Goal: Task Accomplishment & Management: Manage account settings

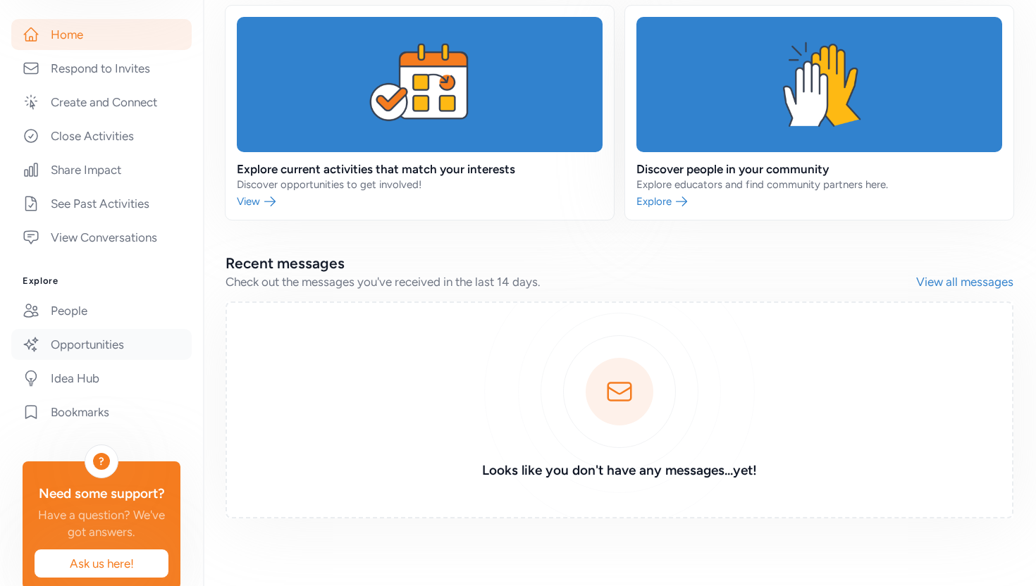
scroll to position [247, 0]
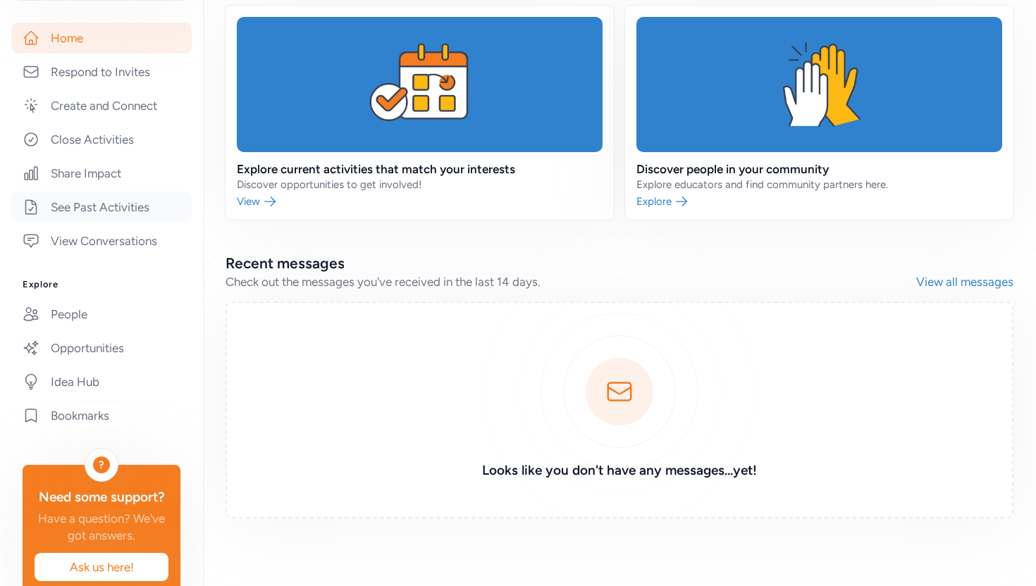
click at [143, 214] on link "See Past Activities" at bounding box center [101, 207] width 180 height 31
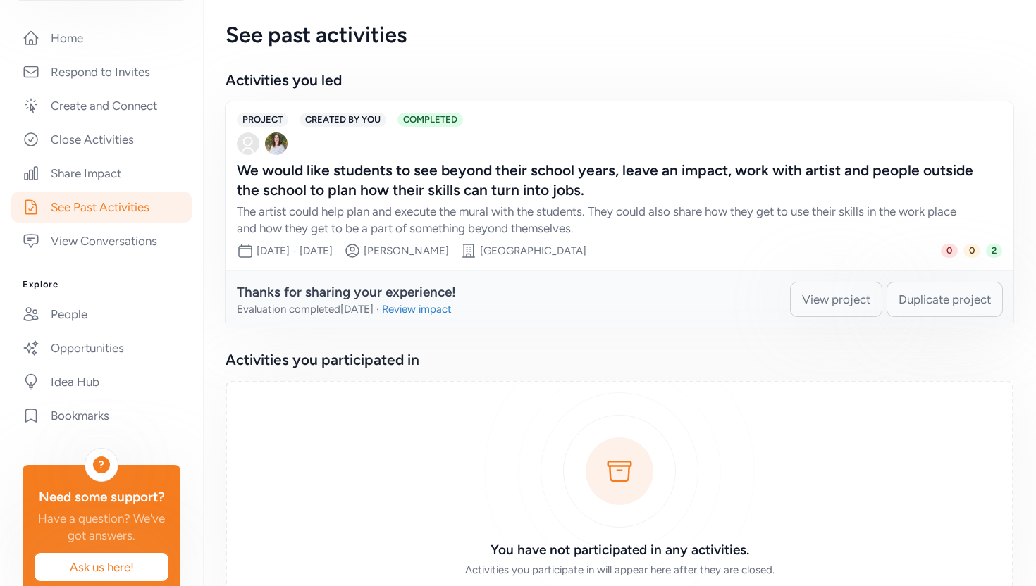
click at [953, 300] on span "Duplicate project" at bounding box center [944, 299] width 92 height 17
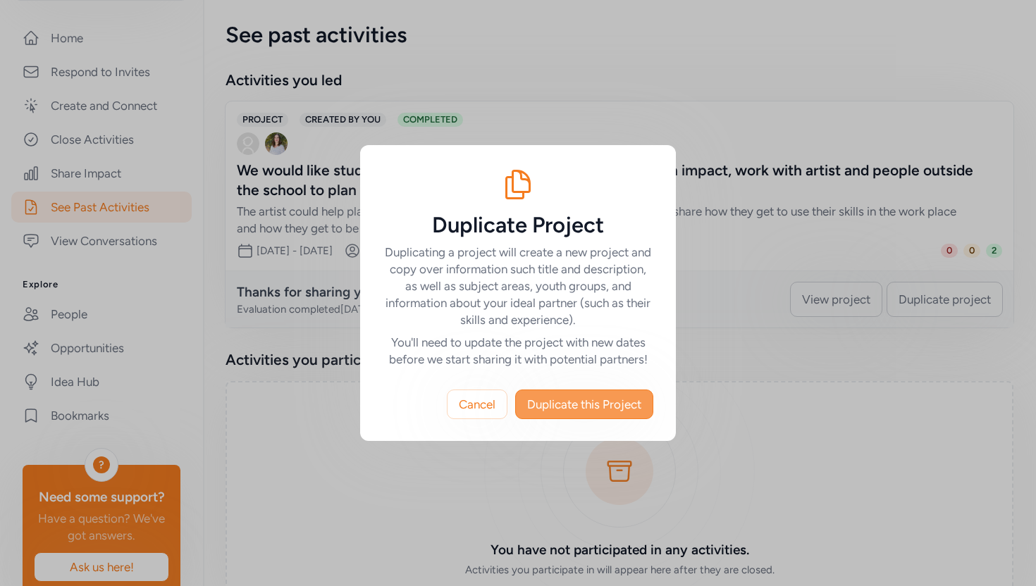
click at [595, 406] on span "Duplicate this Project" at bounding box center [584, 404] width 114 height 17
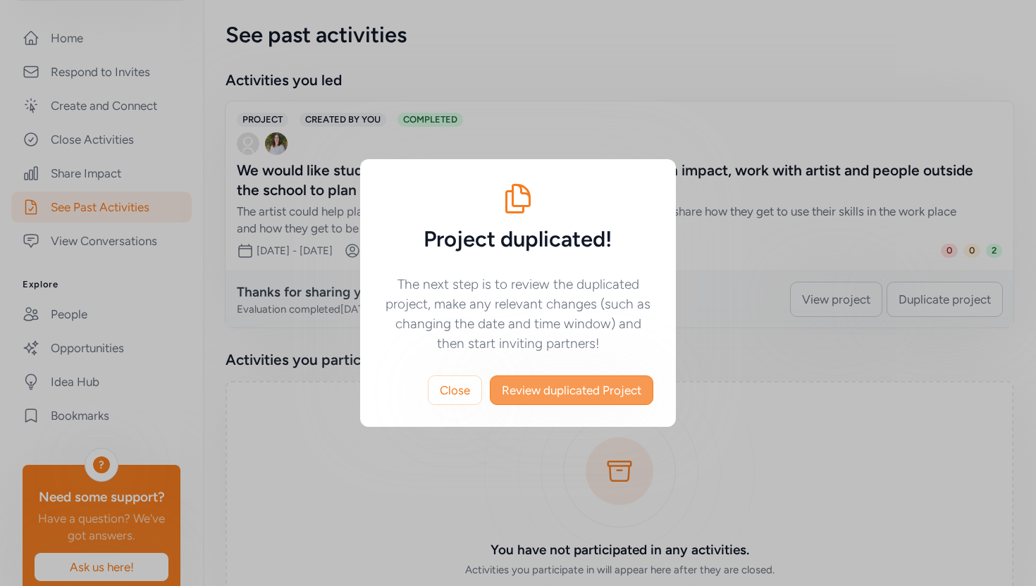
click at [592, 395] on span "Review duplicated Project" at bounding box center [572, 390] width 140 height 17
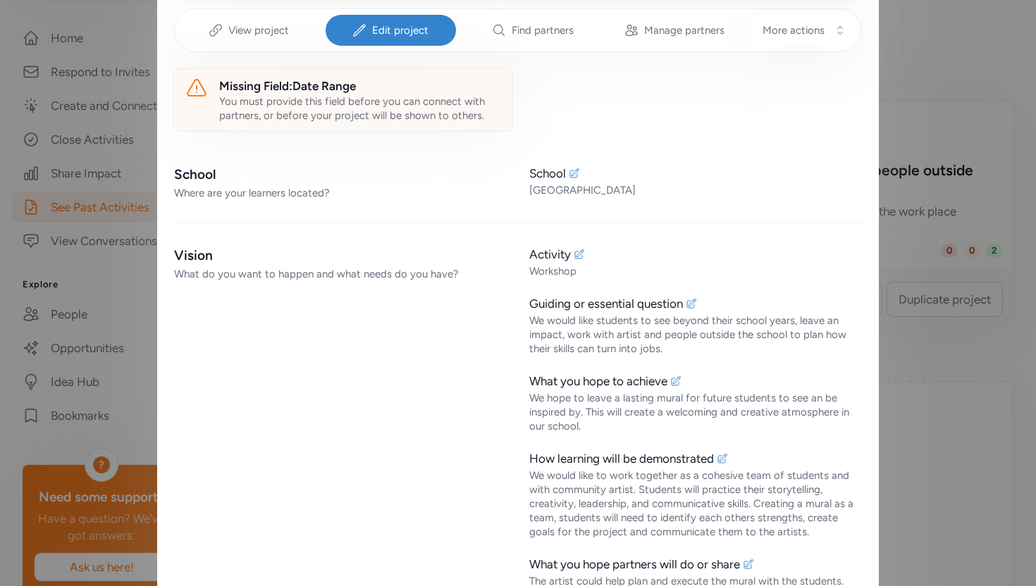
scroll to position [235, 0]
click at [364, 281] on div "What do you want to happen and what needs do you have?" at bounding box center [340, 275] width 333 height 14
click at [381, 277] on div "What do you want to happen and what needs do you have?" at bounding box center [340, 275] width 333 height 14
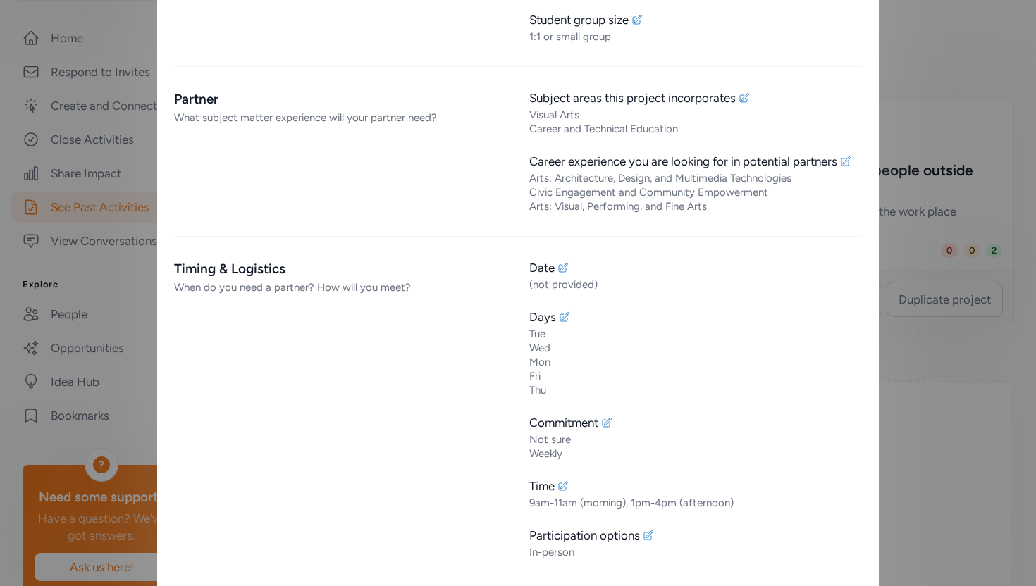
scroll to position [1102, 0]
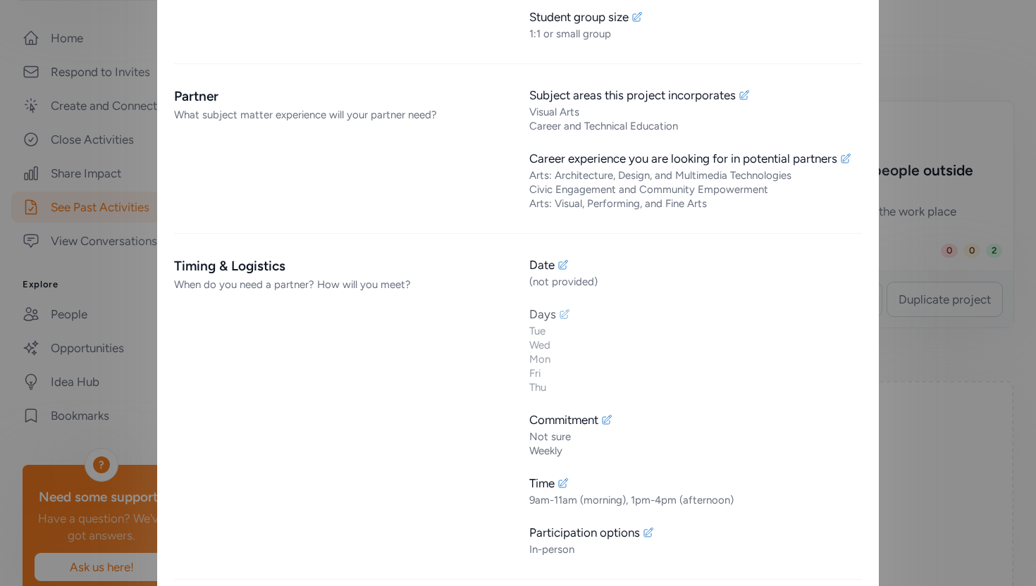
click at [562, 318] on icon at bounding box center [564, 314] width 11 height 11
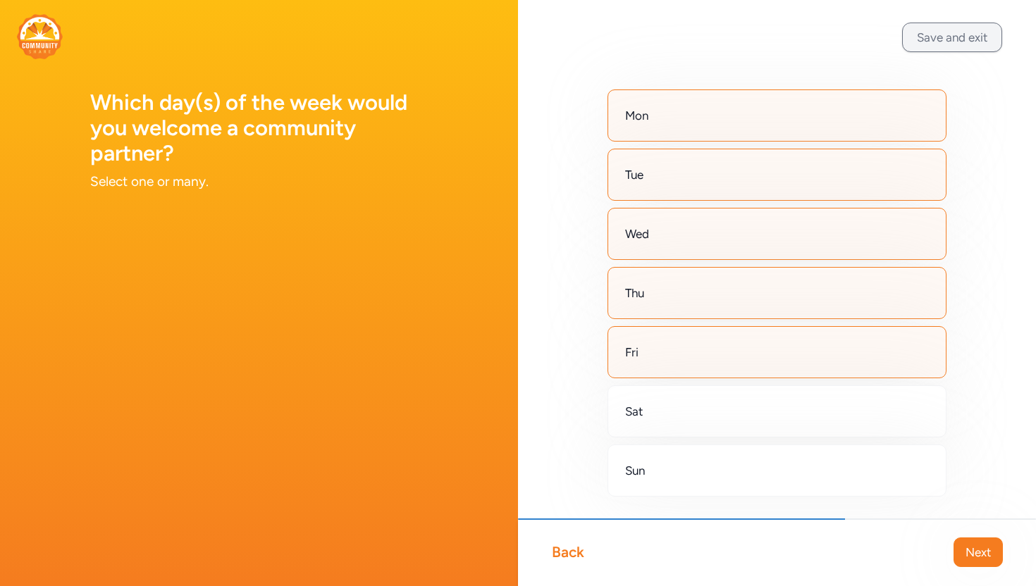
click at [971, 38] on button "Save and exit" at bounding box center [952, 38] width 100 height 30
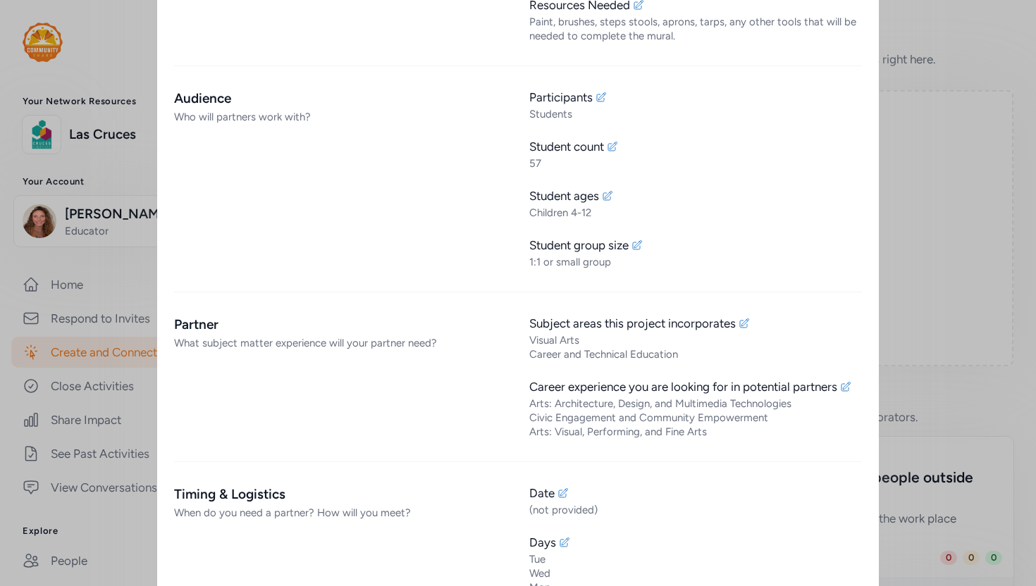
scroll to position [866, 0]
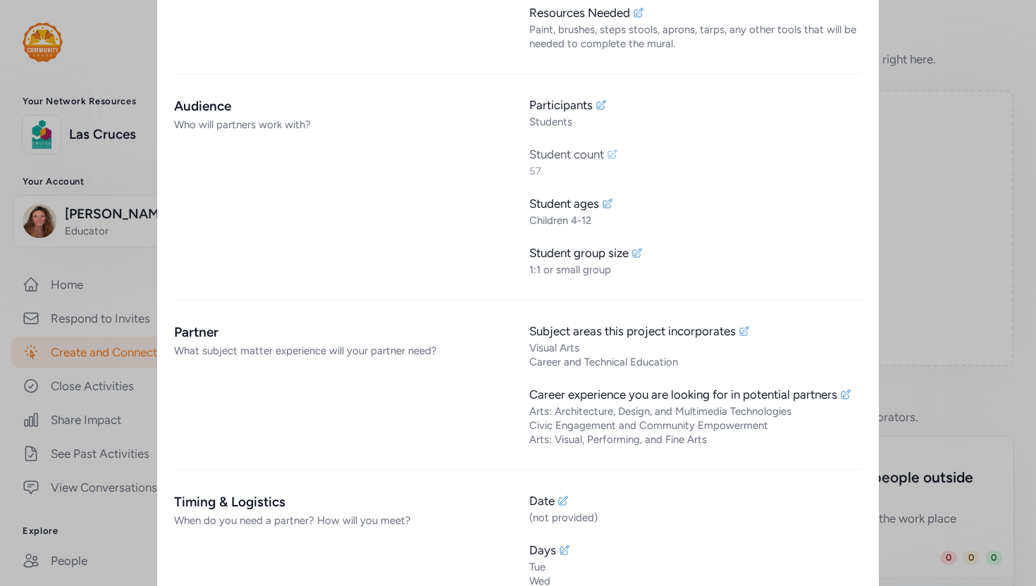
click at [614, 153] on icon at bounding box center [612, 154] width 11 height 11
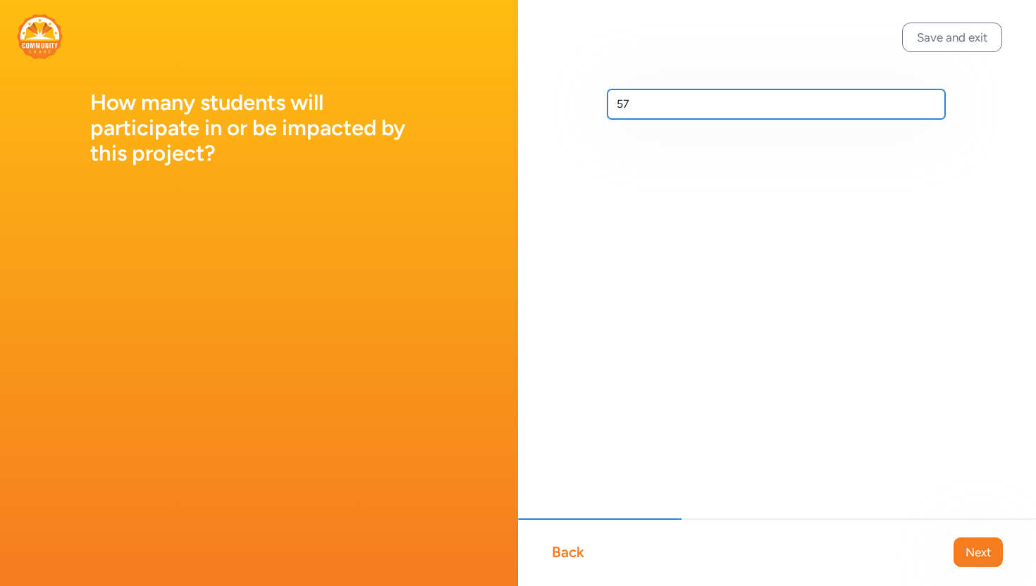
drag, startPoint x: 660, startPoint y: 100, endPoint x: 605, endPoint y: 106, distance: 56.0
click at [605, 106] on div "57" at bounding box center [777, 127] width 518 height 254
type input "85"
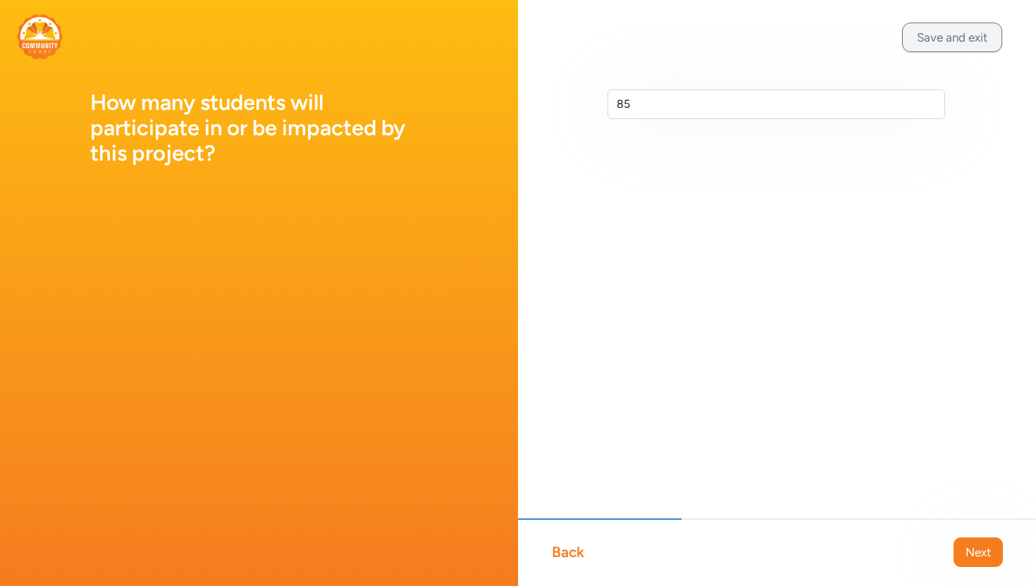
click at [937, 37] on button "Save and exit" at bounding box center [952, 38] width 100 height 30
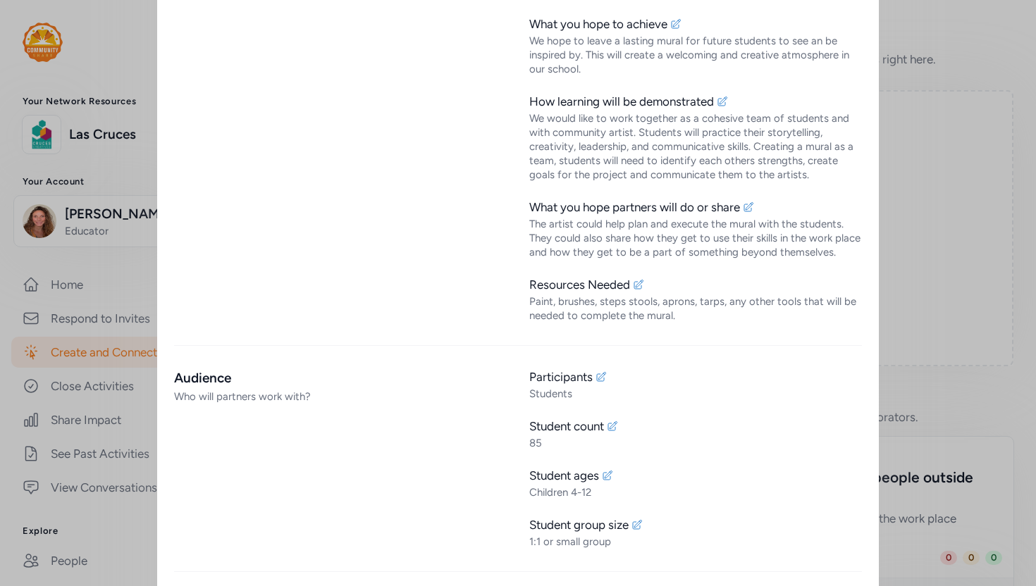
scroll to position [597, 0]
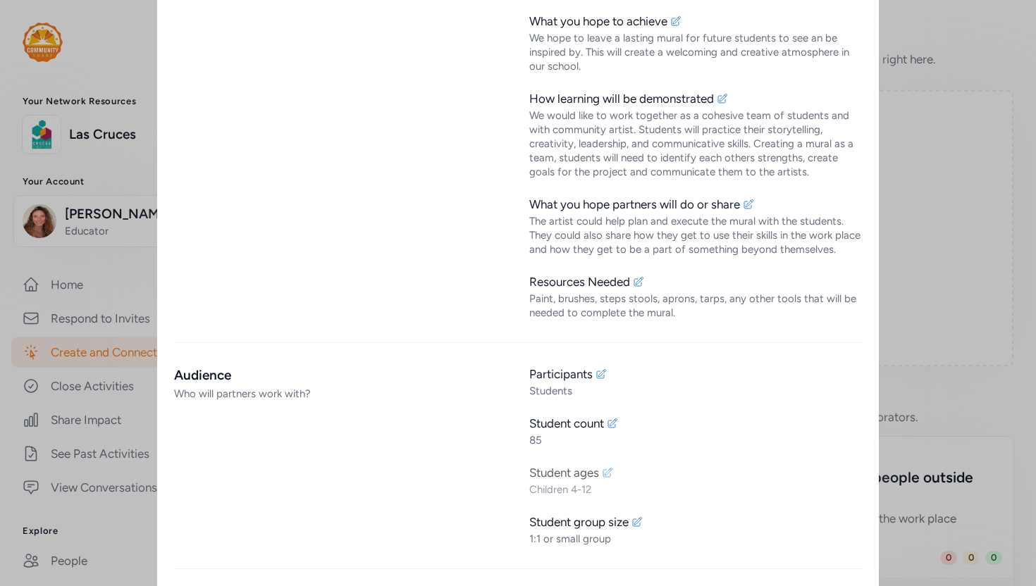
click at [611, 474] on icon at bounding box center [607, 472] width 11 height 11
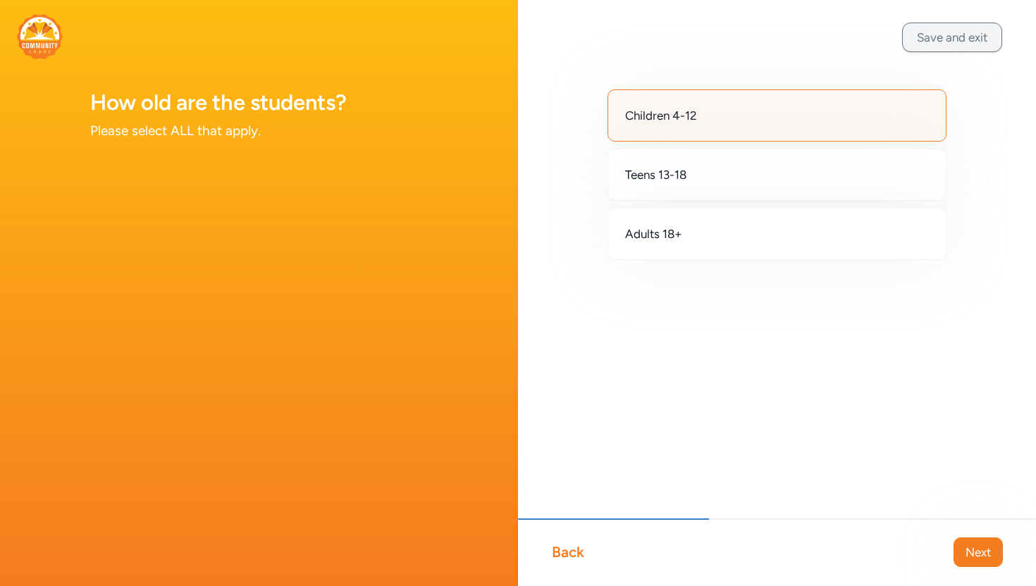
click at [933, 42] on button "Save and exit" at bounding box center [952, 38] width 100 height 30
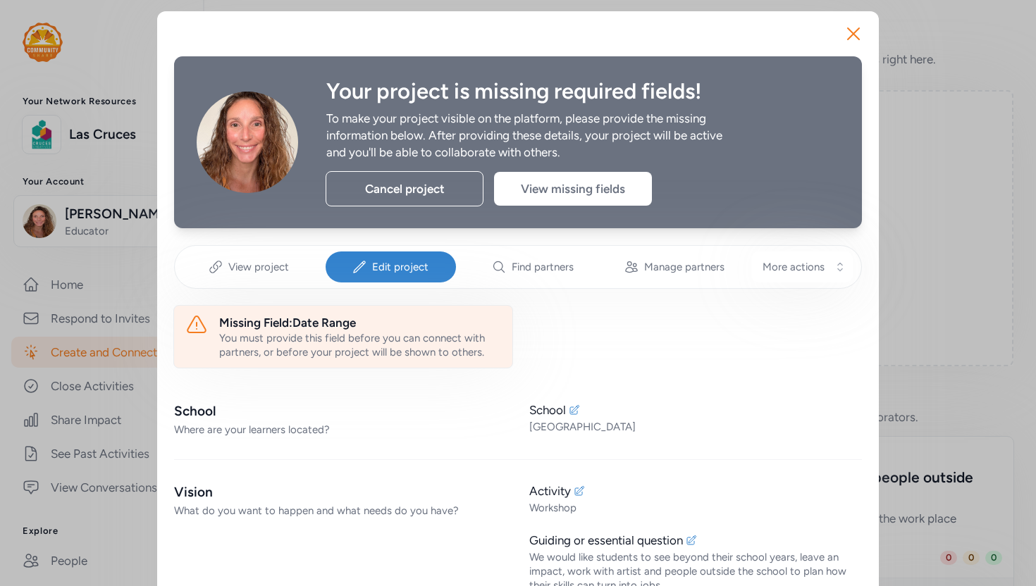
click at [421, 333] on div "You must provide this field before you can connect with partners, or before you…" at bounding box center [360, 345] width 282 height 28
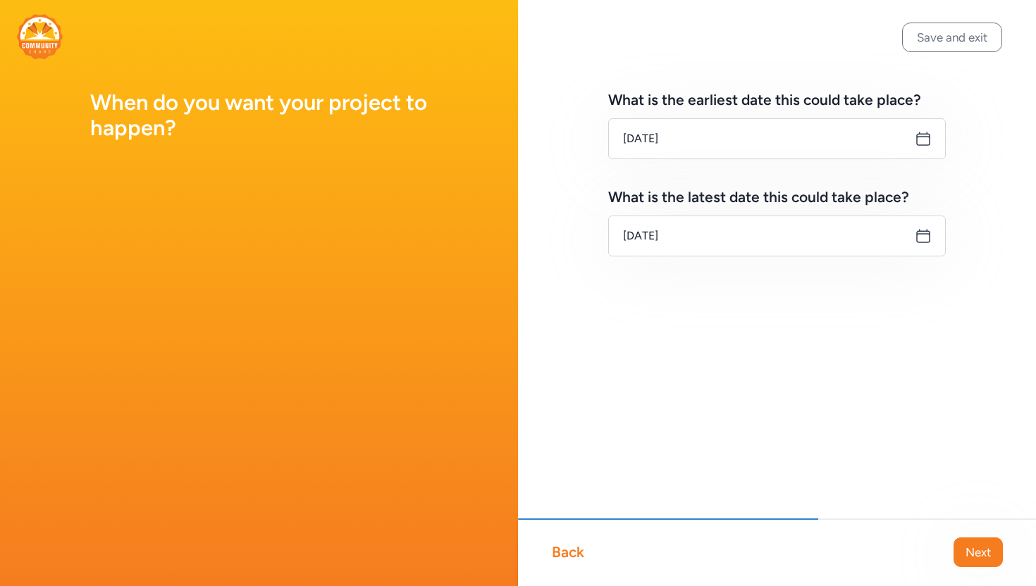
click at [923, 139] on icon at bounding box center [923, 138] width 17 height 17
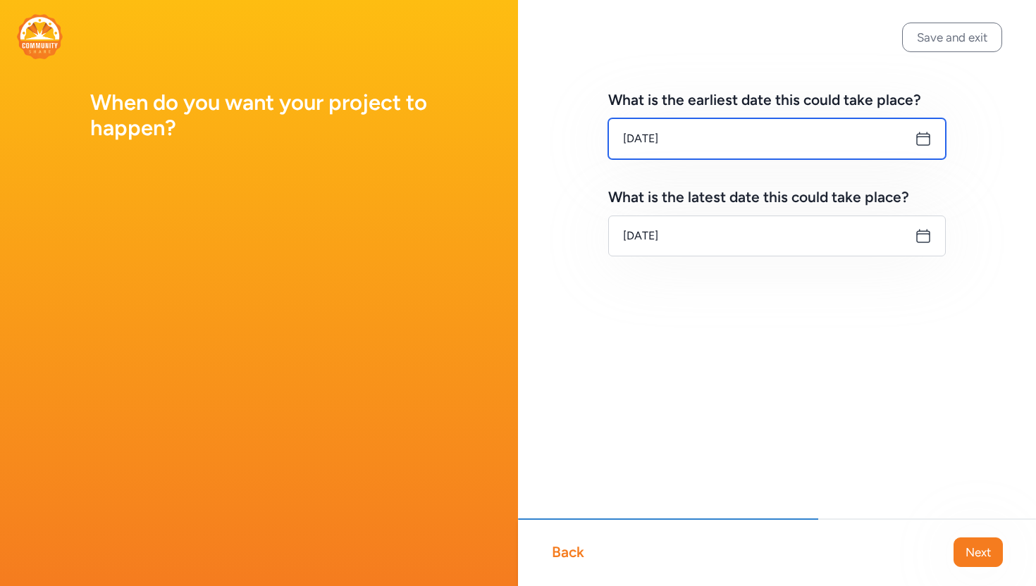
click at [708, 145] on input "Oct 13, 2025" at bounding box center [777, 138] width 338 height 41
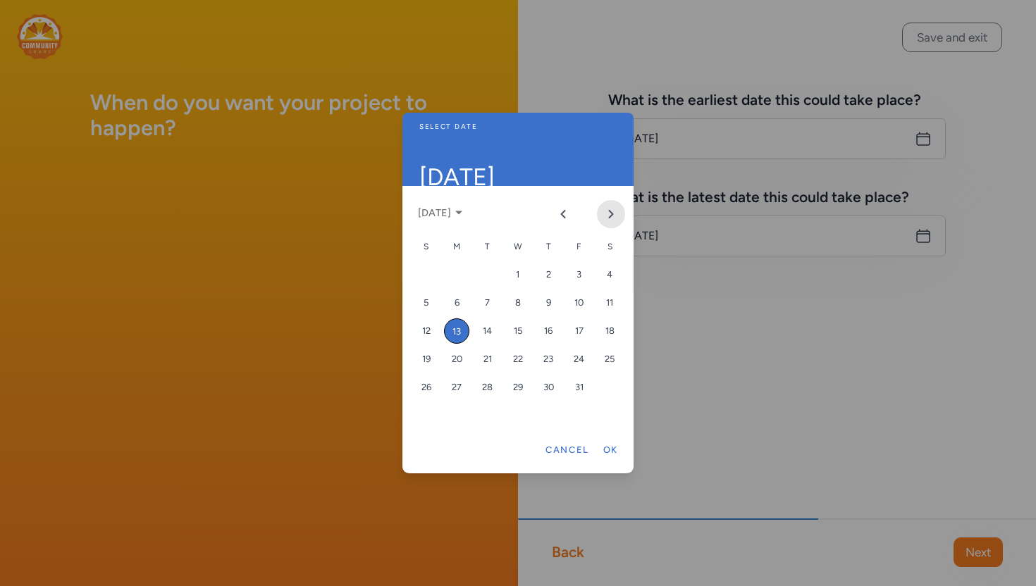
click at [616, 216] on icon "Next month" at bounding box center [610, 214] width 11 height 11
click at [457, 310] on div "5" at bounding box center [456, 302] width 25 height 25
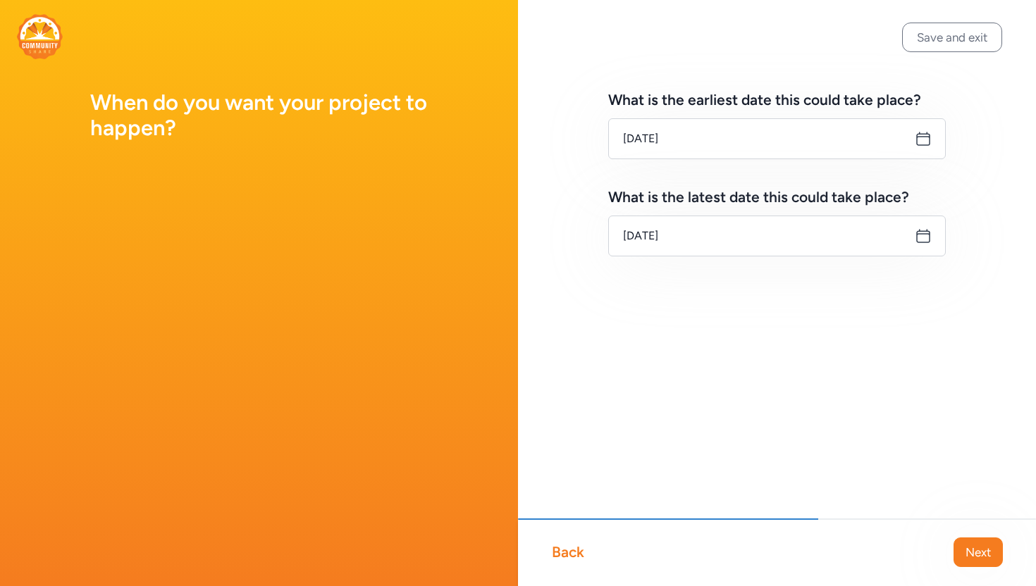
click at [922, 240] on icon at bounding box center [923, 236] width 17 height 17
click at [779, 247] on input "Jan 5, 2026" at bounding box center [777, 236] width 338 height 41
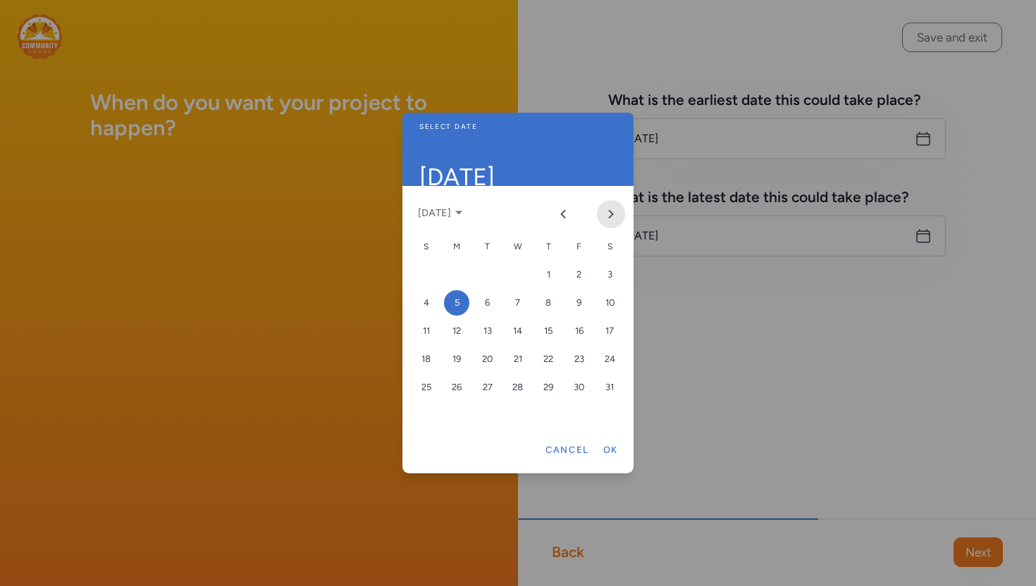
click at [612, 215] on icon "Next month" at bounding box center [612, 214] width 4 height 7
click at [577, 338] on div "15" at bounding box center [579, 330] width 25 height 25
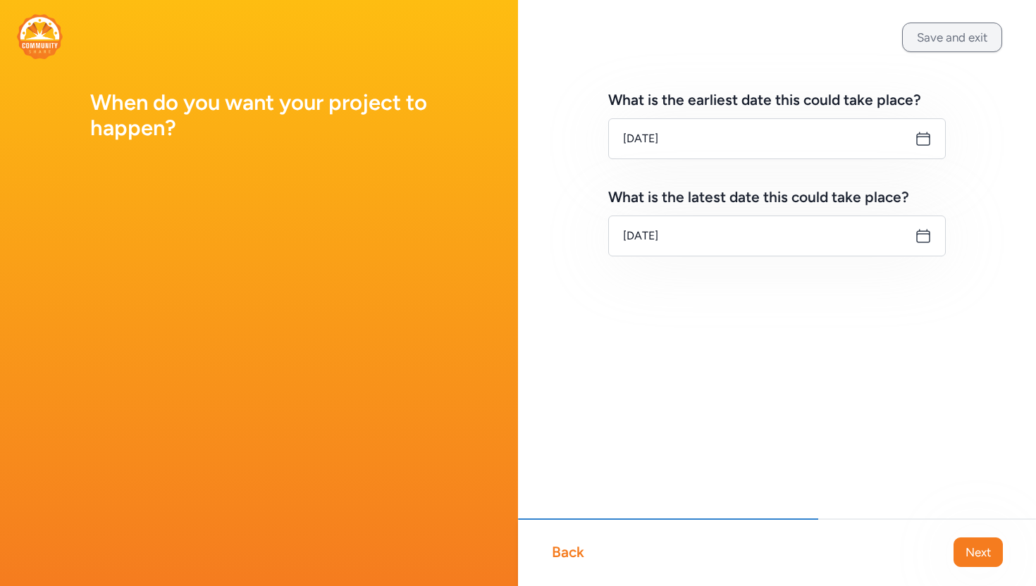
click at [958, 36] on button "Save and exit" at bounding box center [952, 38] width 100 height 30
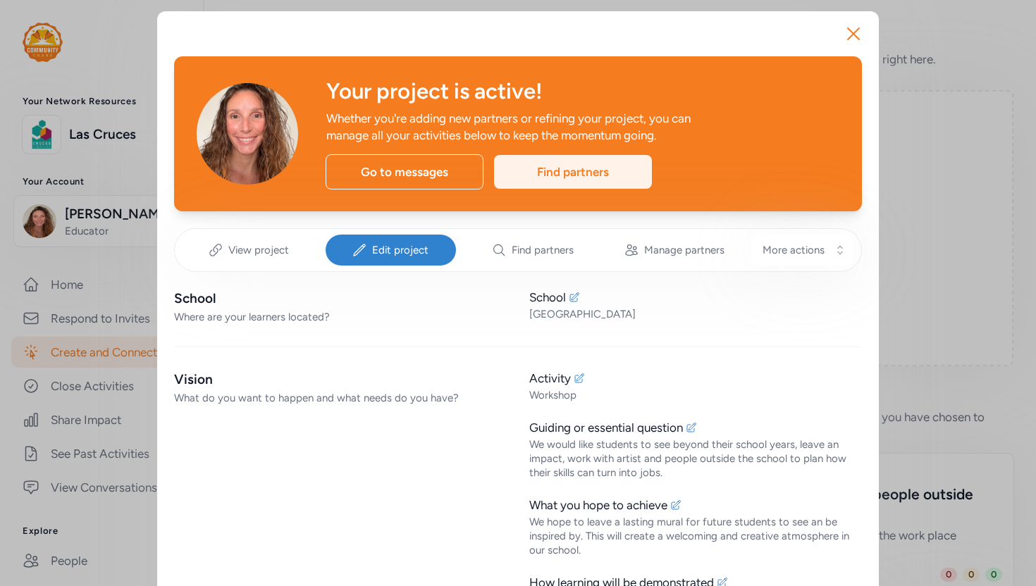
click at [545, 172] on div "Find partners" at bounding box center [573, 172] width 158 height 34
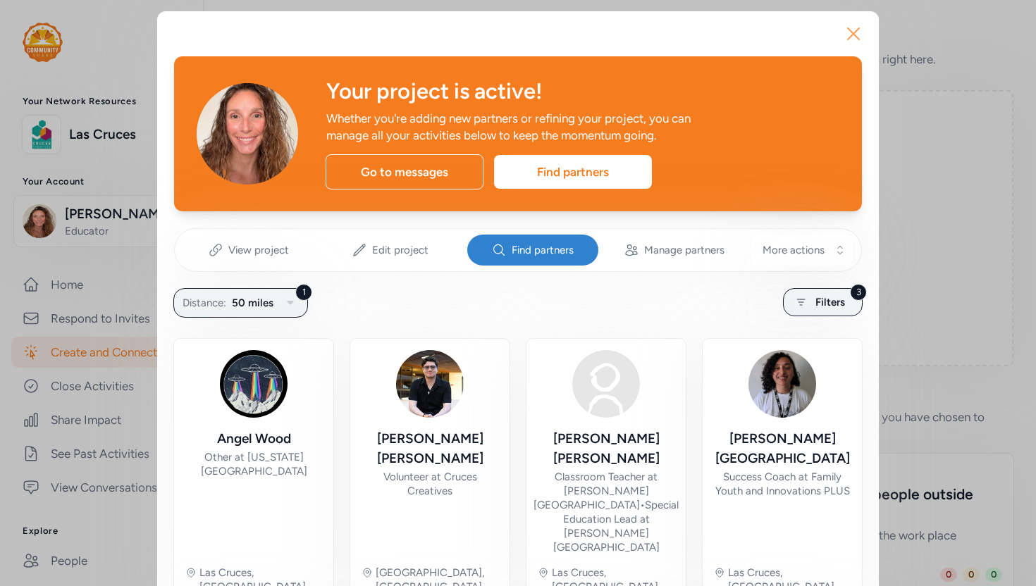
click at [851, 34] on icon "button" at bounding box center [853, 34] width 23 height 23
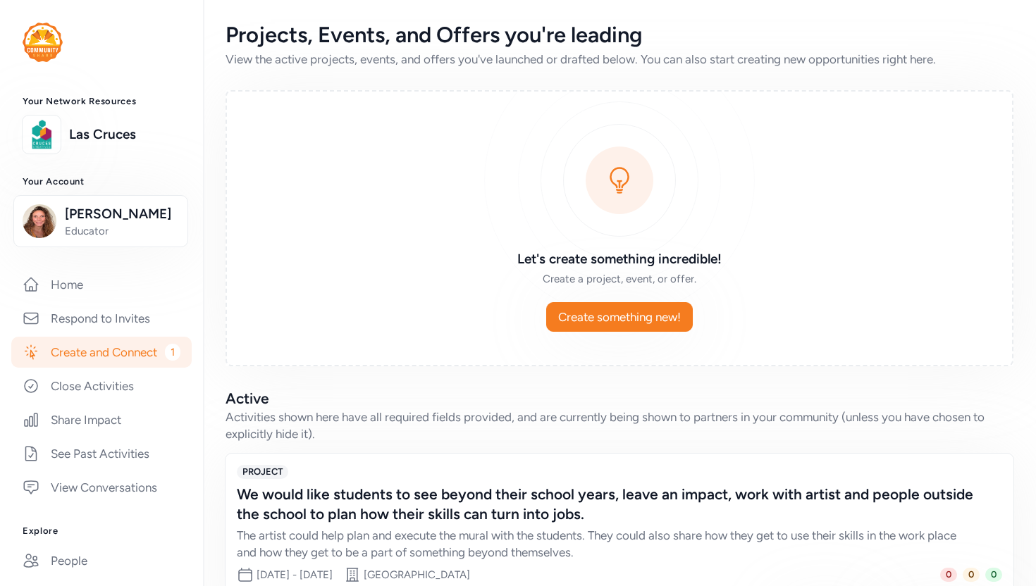
click at [83, 348] on link "Create and Connect 1" at bounding box center [101, 352] width 180 height 31
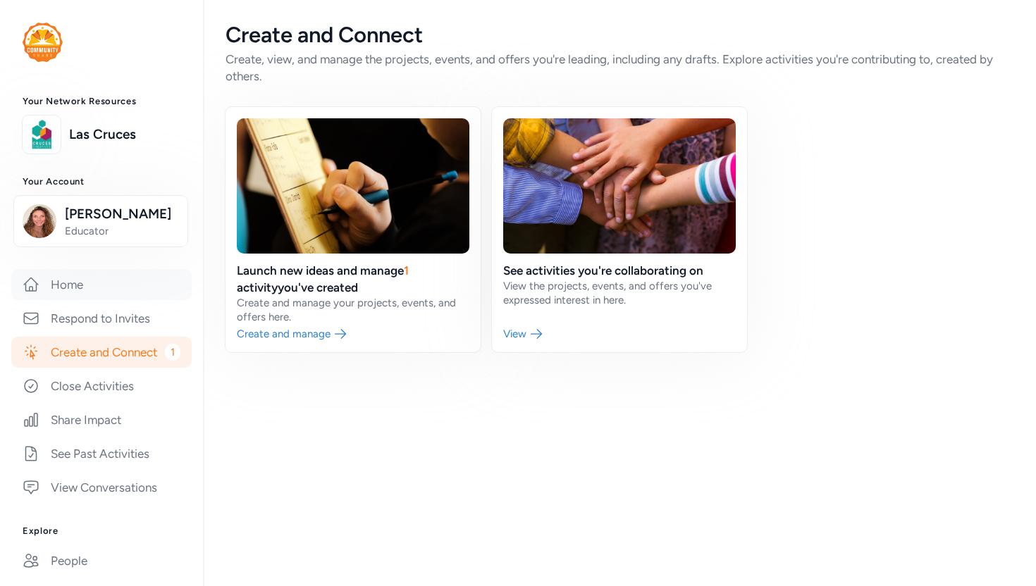
click at [85, 284] on link "Home" at bounding box center [101, 284] width 180 height 31
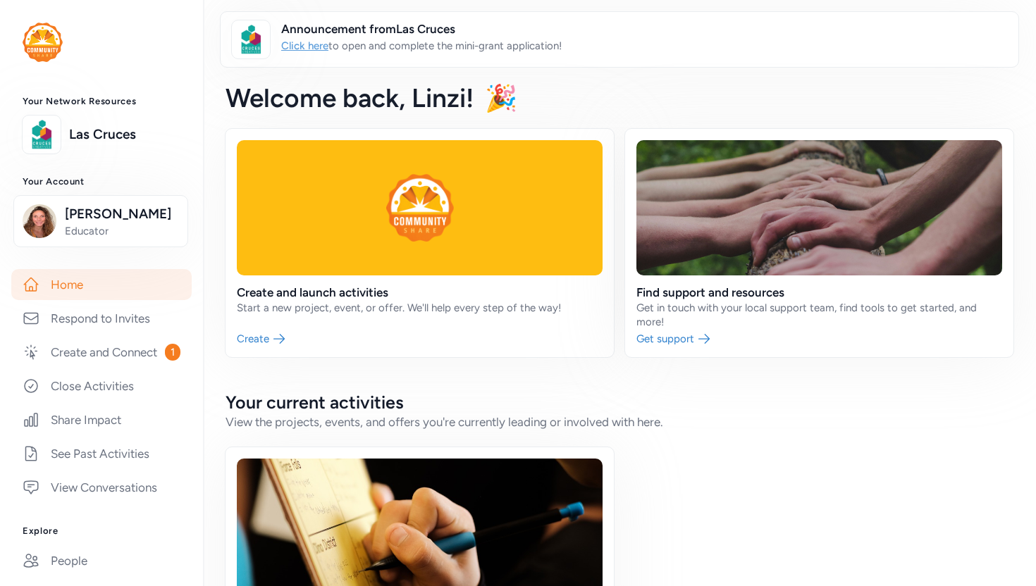
click at [306, 48] on link "Click here" at bounding box center [304, 45] width 47 height 13
click at [737, 308] on link at bounding box center [819, 243] width 388 height 228
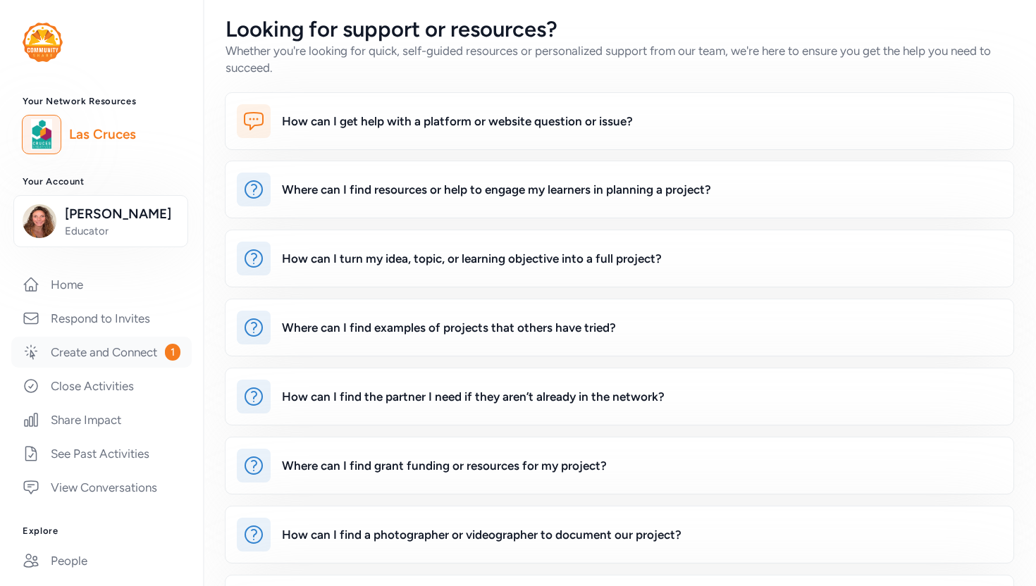
click at [69, 352] on link "Create and Connect 1" at bounding box center [101, 352] width 180 height 31
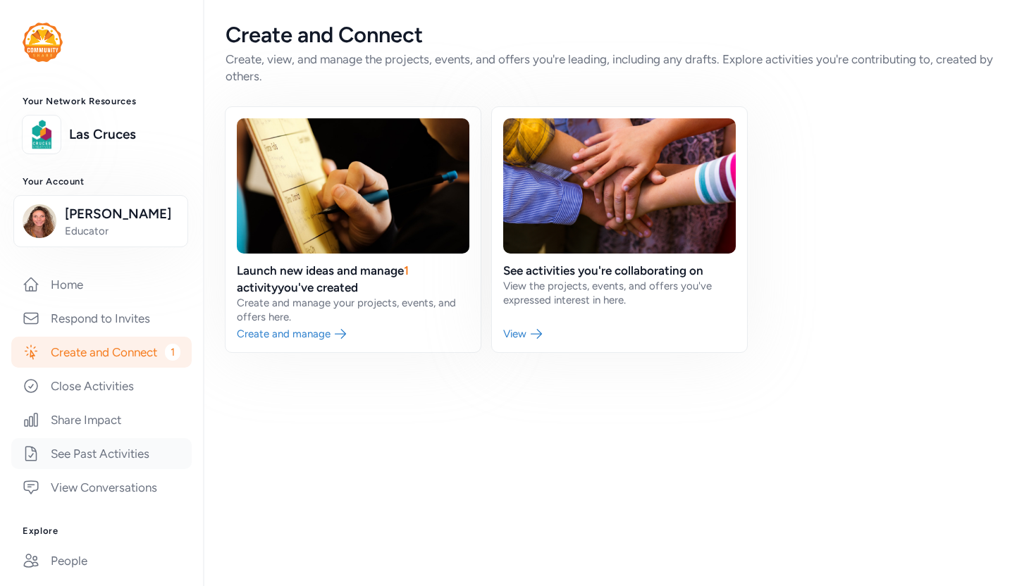
click at [99, 450] on link "See Past Activities" at bounding box center [101, 453] width 180 height 31
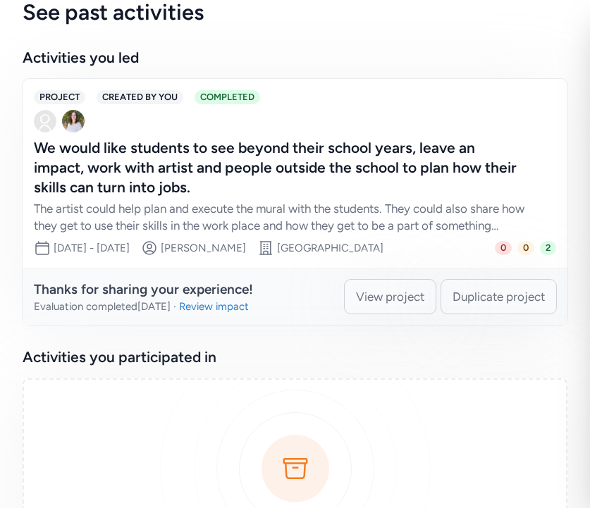
scroll to position [88, 0]
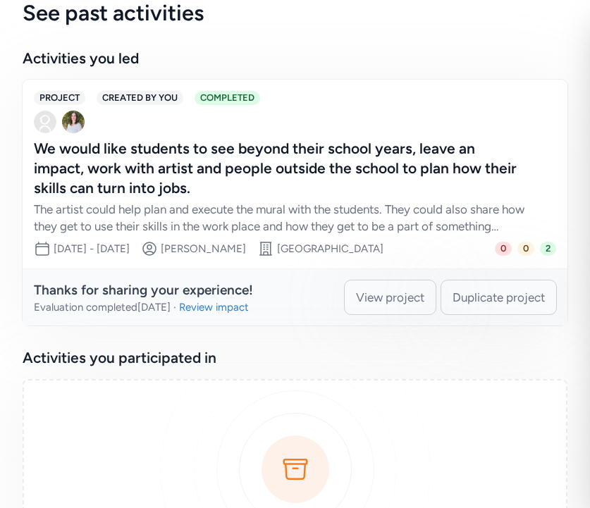
click at [138, 93] on span "CREATED BY YOU" at bounding box center [140, 98] width 87 height 14
click at [218, 100] on span "COMPLETED" at bounding box center [227, 98] width 66 height 14
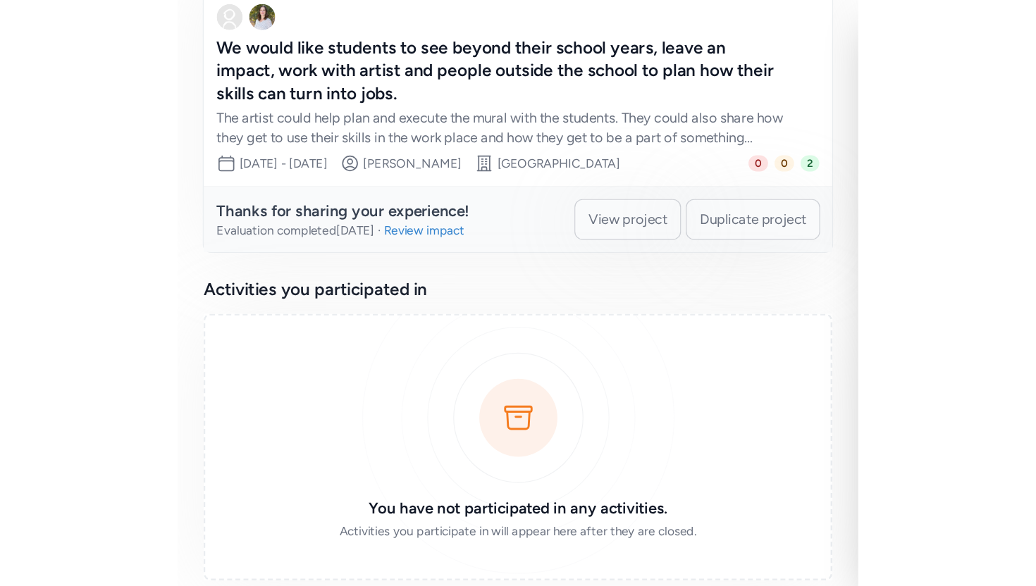
scroll to position [0, 0]
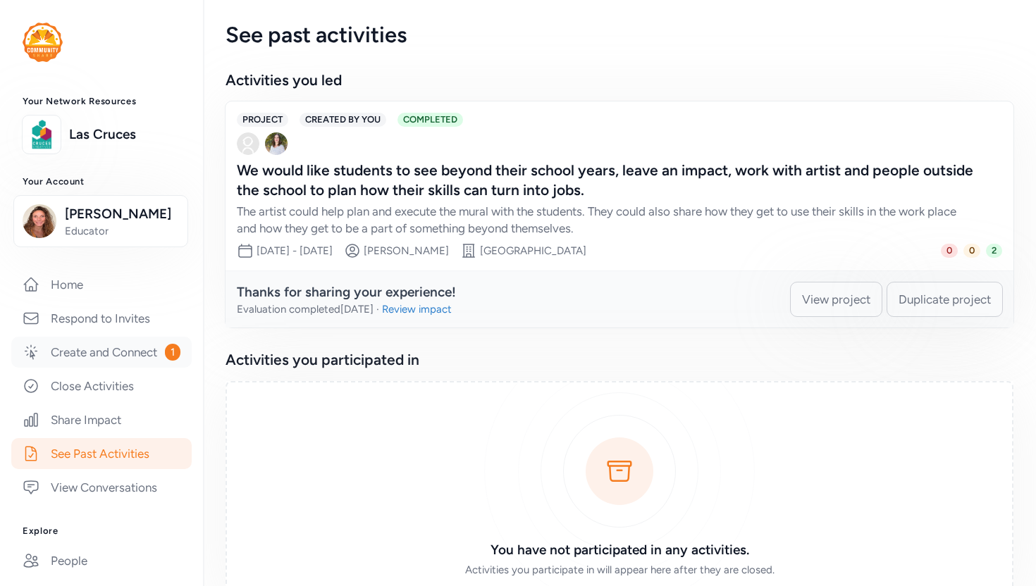
click at [112, 360] on link "Create and Connect 1" at bounding box center [101, 352] width 180 height 31
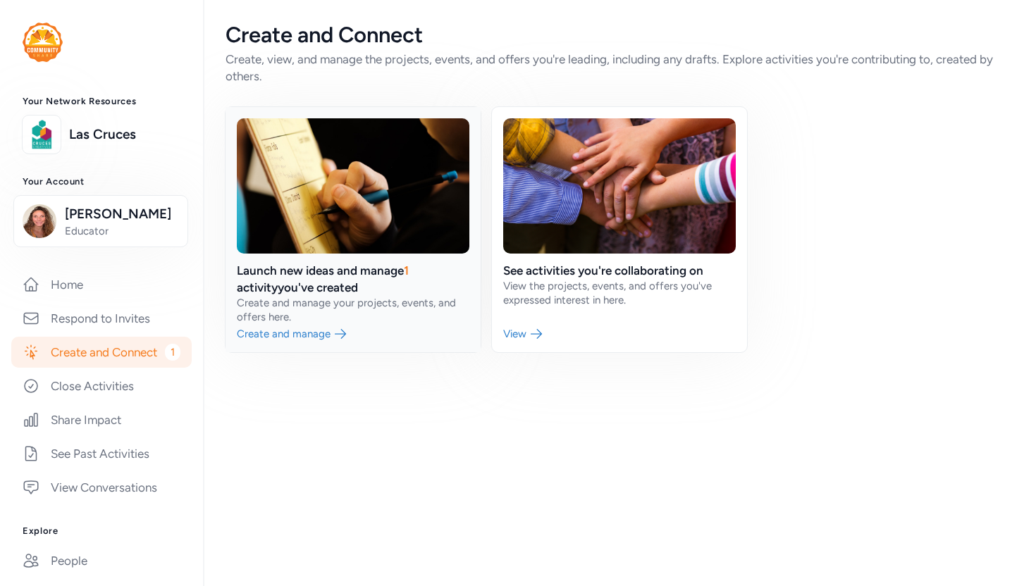
click at [305, 279] on link at bounding box center [352, 229] width 255 height 245
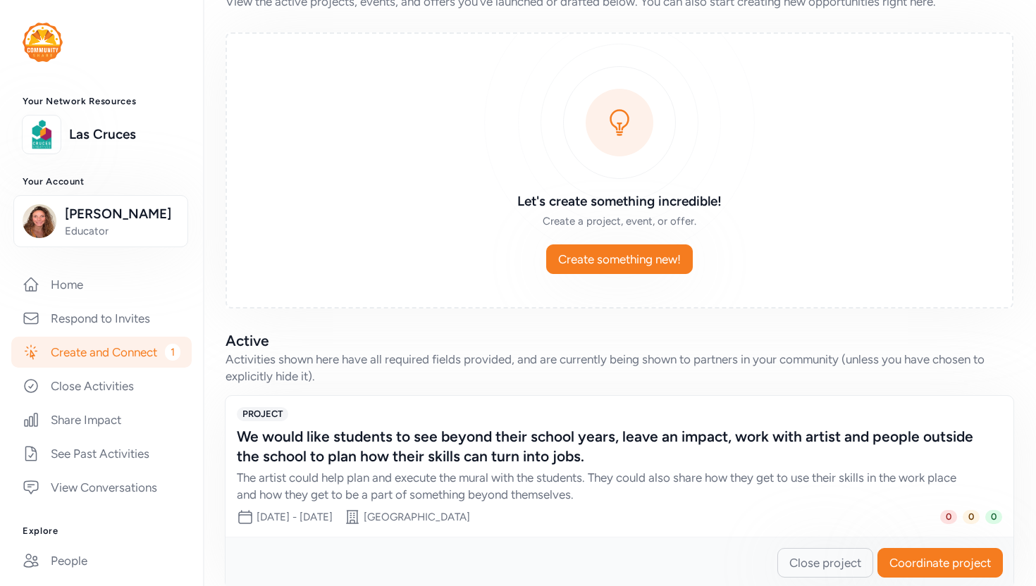
scroll to position [82, 0]
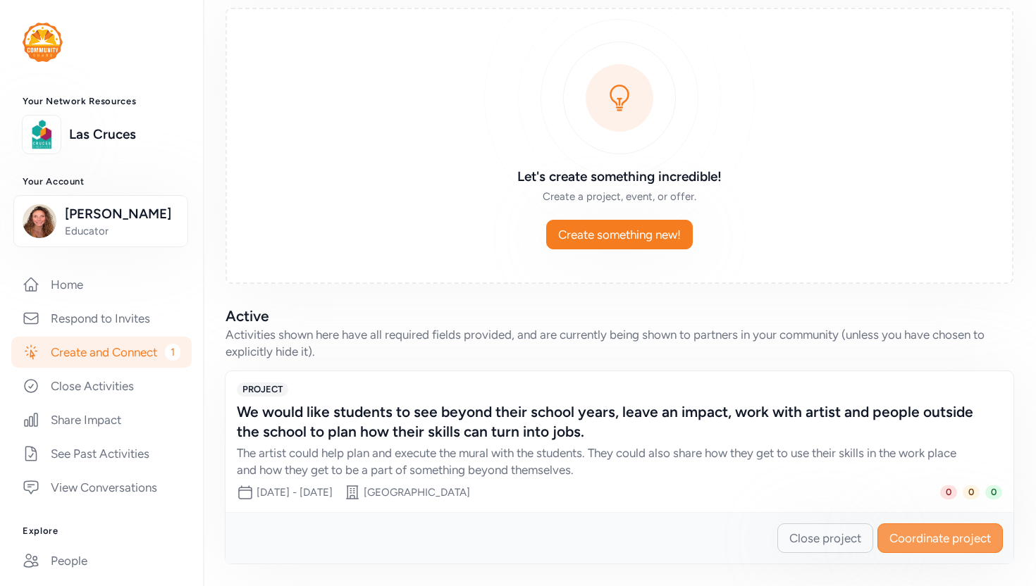
click at [955, 538] on span "Coordinate project" at bounding box center [939, 538] width 101 height 17
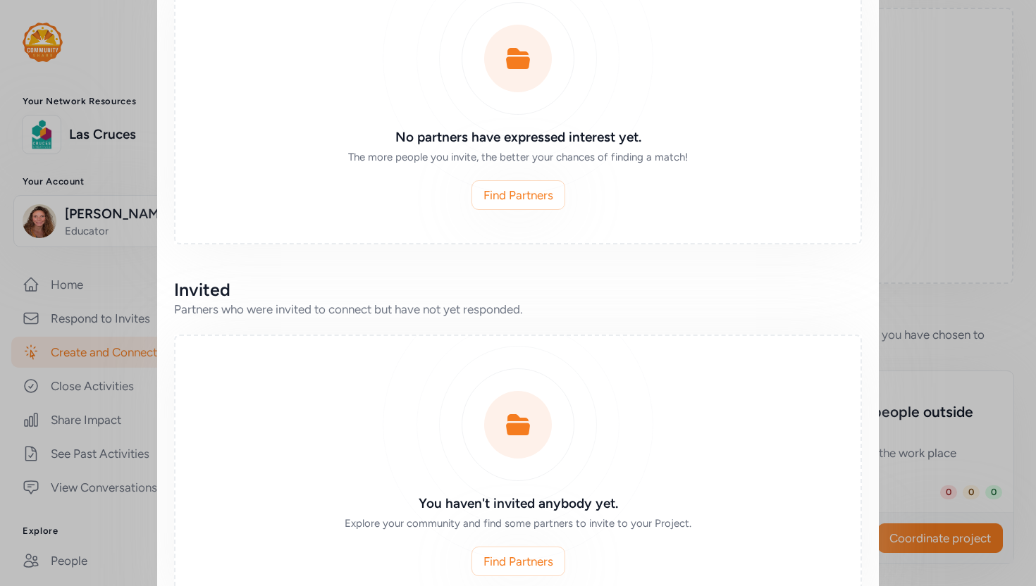
scroll to position [388, 0]
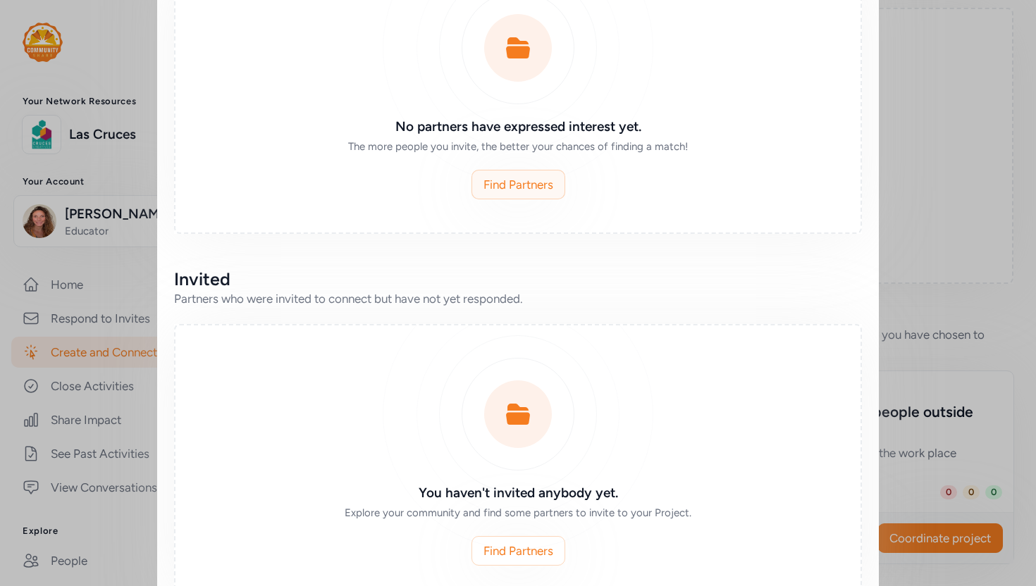
click at [532, 187] on span "Find Partners" at bounding box center [518, 184] width 70 height 17
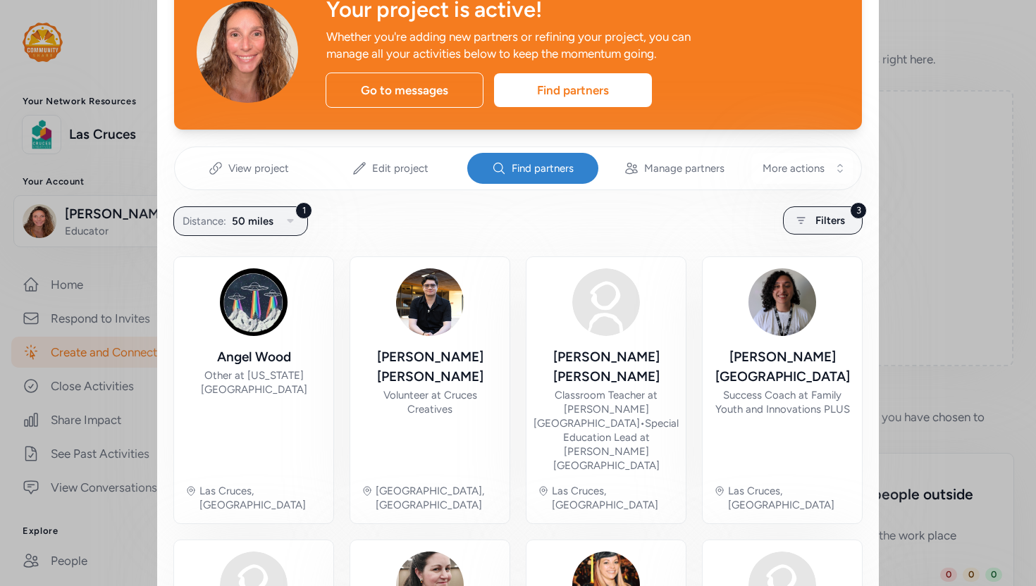
scroll to position [82, 0]
click at [810, 223] on div "3 Filters" at bounding box center [823, 220] width 80 height 28
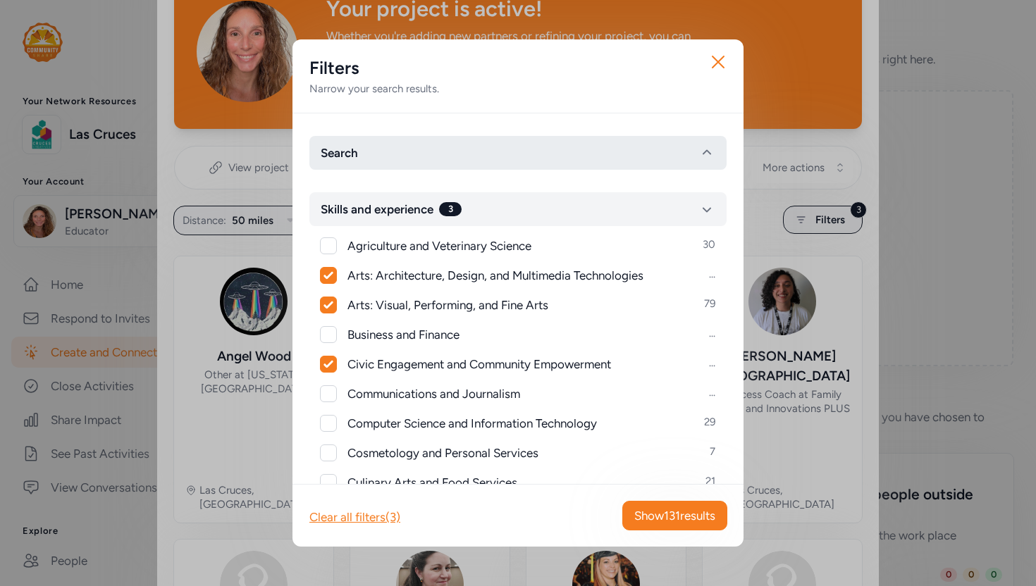
click at [586, 148] on button "Search" at bounding box center [517, 153] width 417 height 34
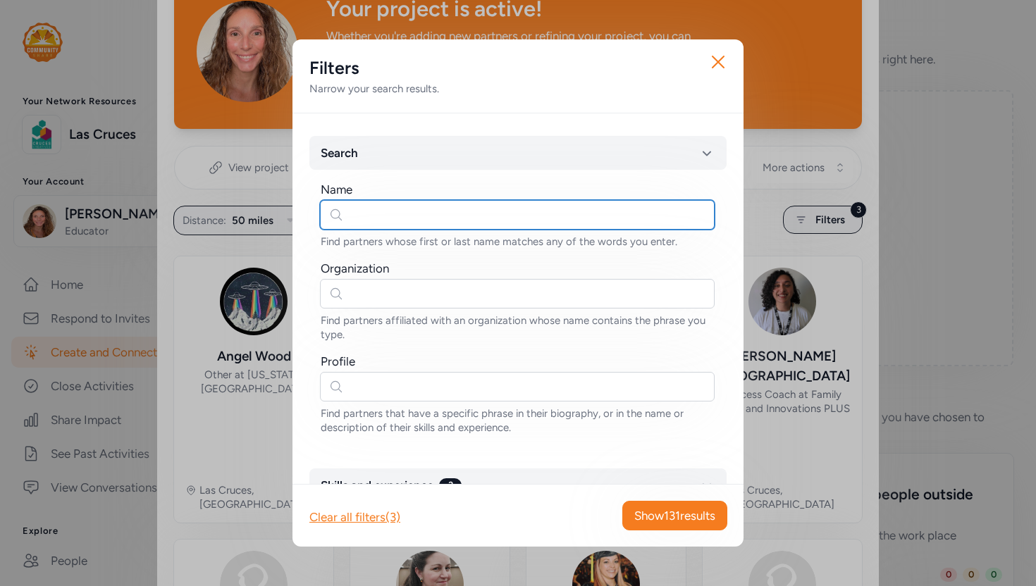
click at [403, 220] on input "text" at bounding box center [517, 215] width 395 height 30
type input "d"
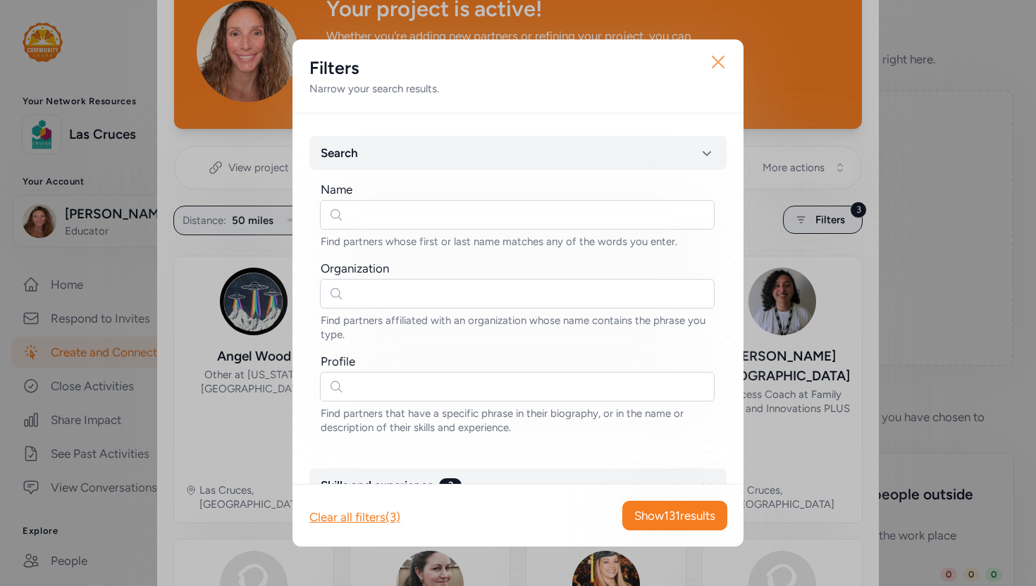
click at [717, 58] on icon "button" at bounding box center [718, 62] width 23 height 23
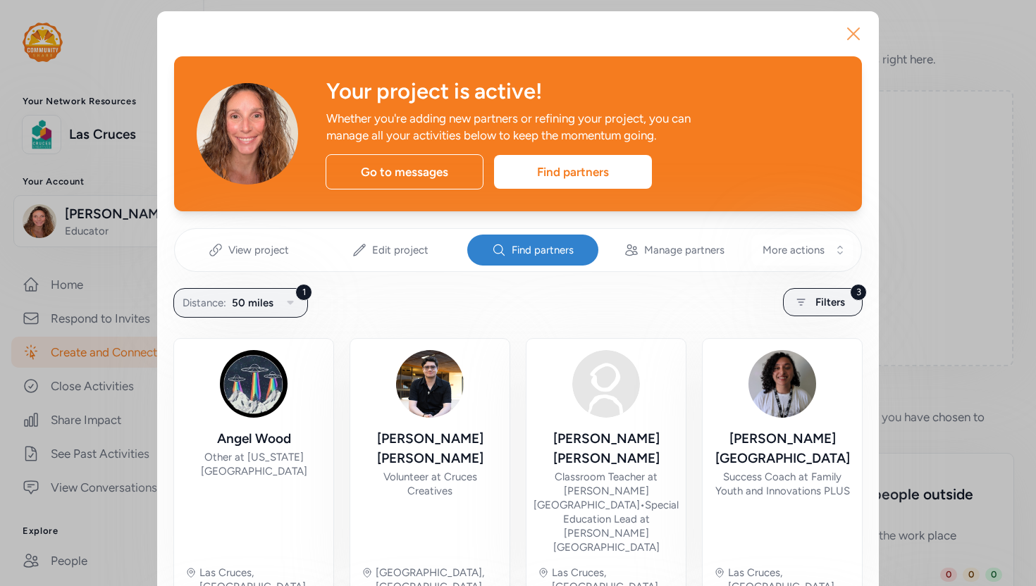
click at [854, 35] on icon "button" at bounding box center [853, 33] width 11 height 11
